Goal: Obtain resource: Download file/media

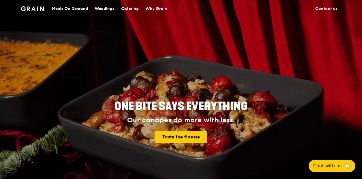
click at [130, 9] on div "Catering" at bounding box center [130, 8] width 18 height 17
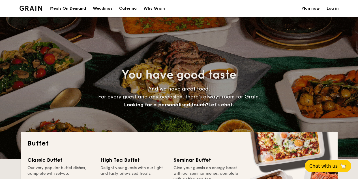
select select
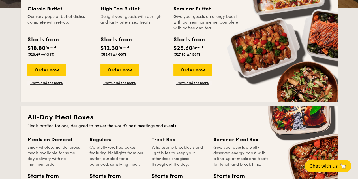
scroll to position [152, 0]
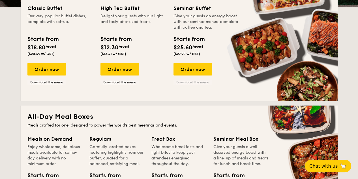
click at [196, 82] on link "Download the menu" at bounding box center [193, 82] width 39 height 5
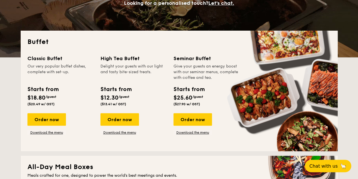
scroll to position [102, 0]
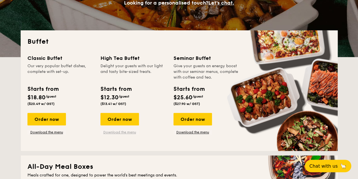
click at [124, 133] on link "Download the menu" at bounding box center [120, 132] width 39 height 5
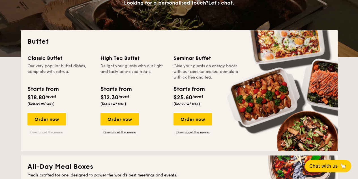
click at [54, 131] on link "Download the menu" at bounding box center [46, 132] width 39 height 5
